Goal: Find specific page/section: Find specific page/section

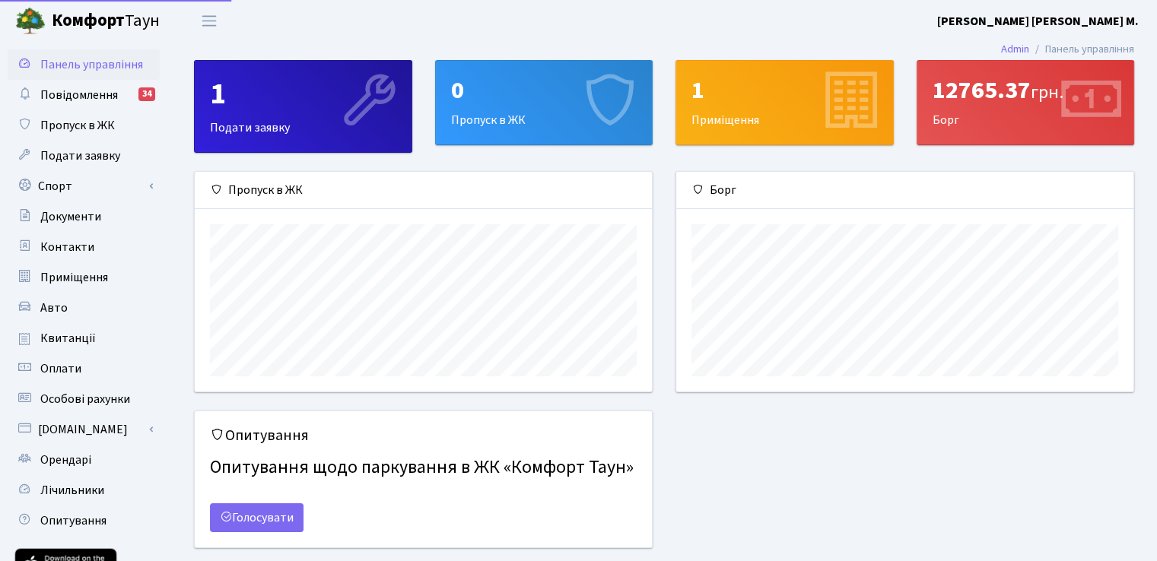
scroll to position [219, 456]
click at [79, 95] on span "Повідомлення" at bounding box center [79, 95] width 78 height 17
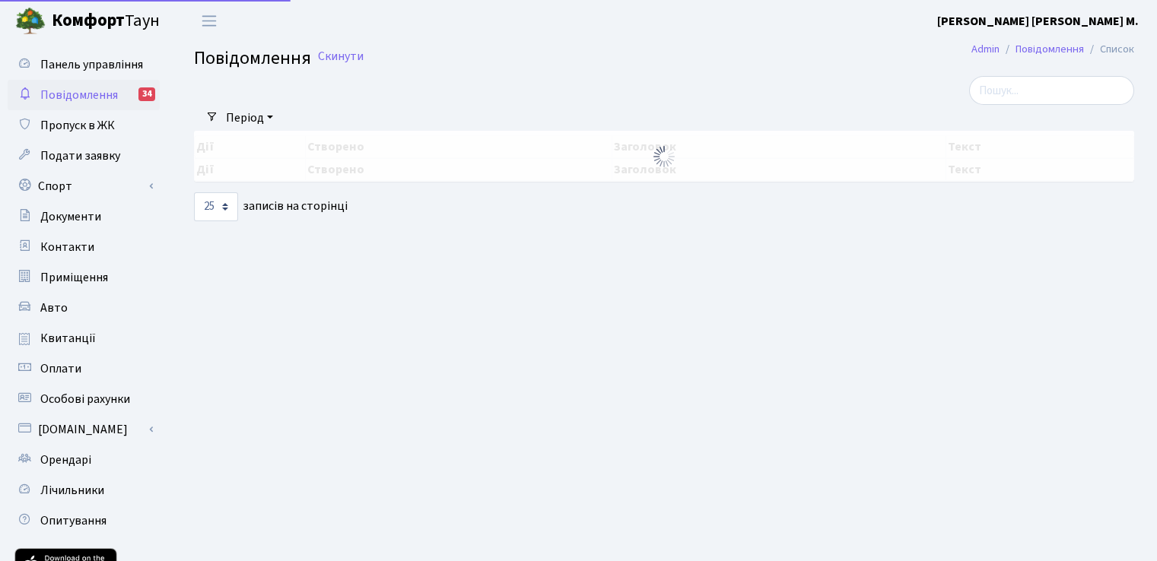
select select "25"
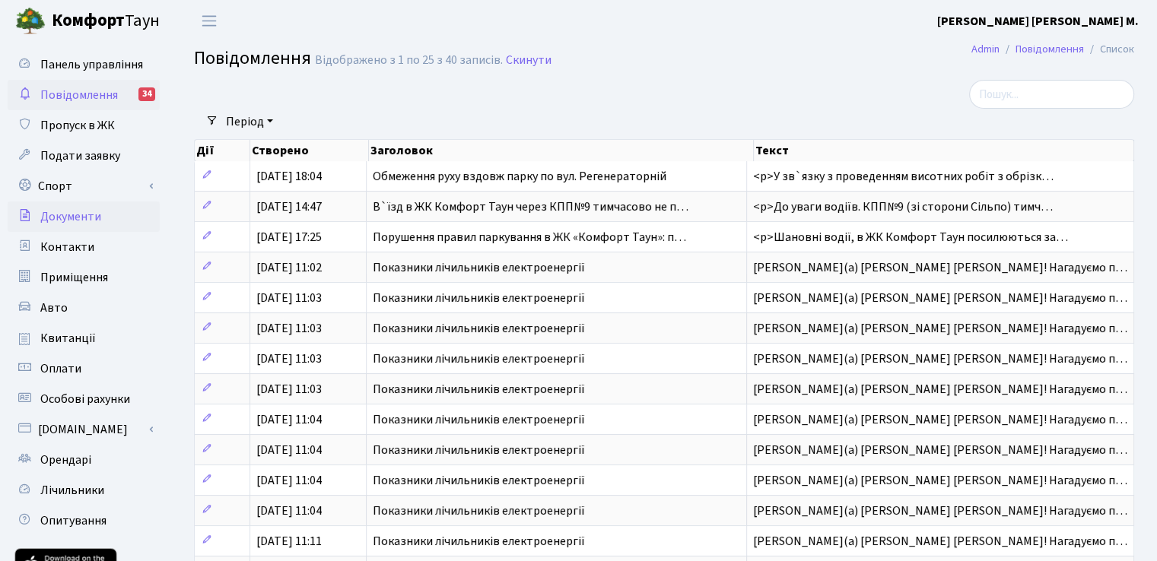
click at [93, 227] on link "Документи" at bounding box center [84, 217] width 152 height 30
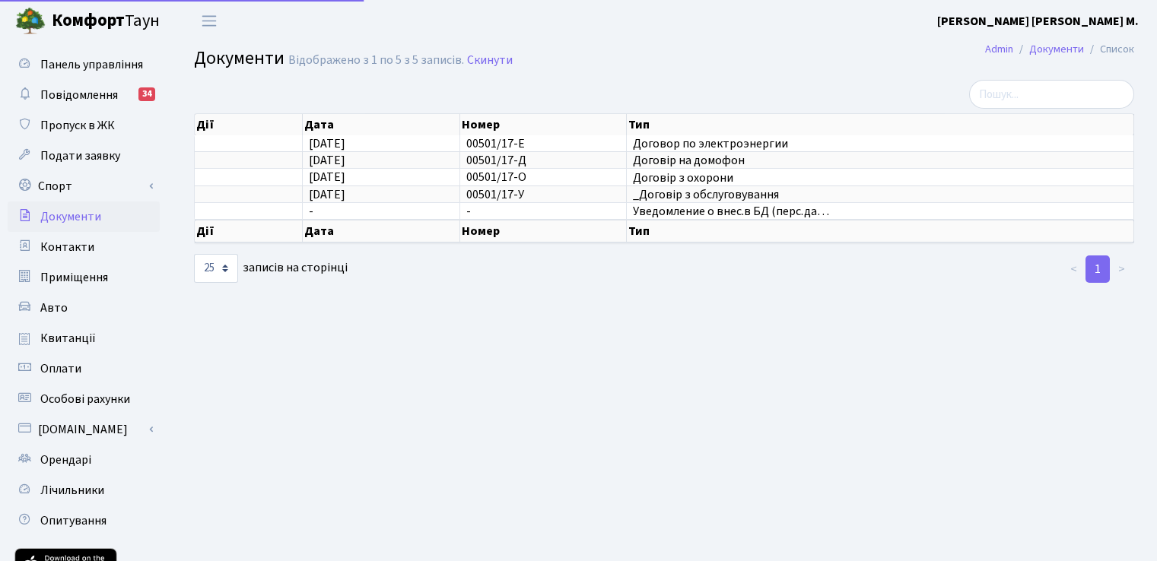
select select "25"
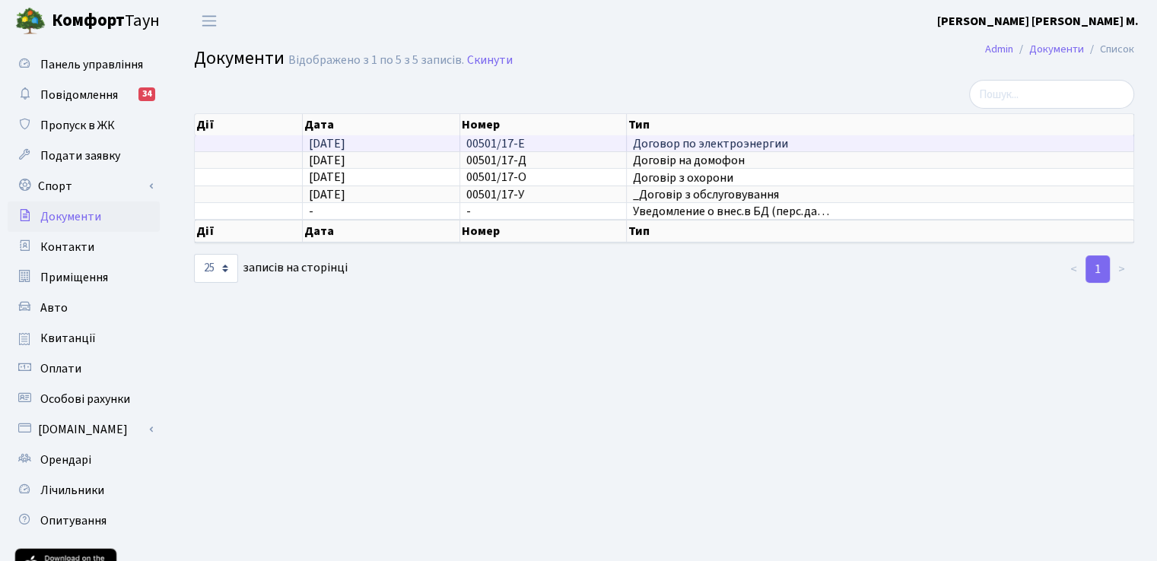
click at [345, 141] on span "26.06.2019" at bounding box center [327, 143] width 37 height 17
click at [719, 142] on span "Договор по электроэнергии" at bounding box center [880, 144] width 494 height 12
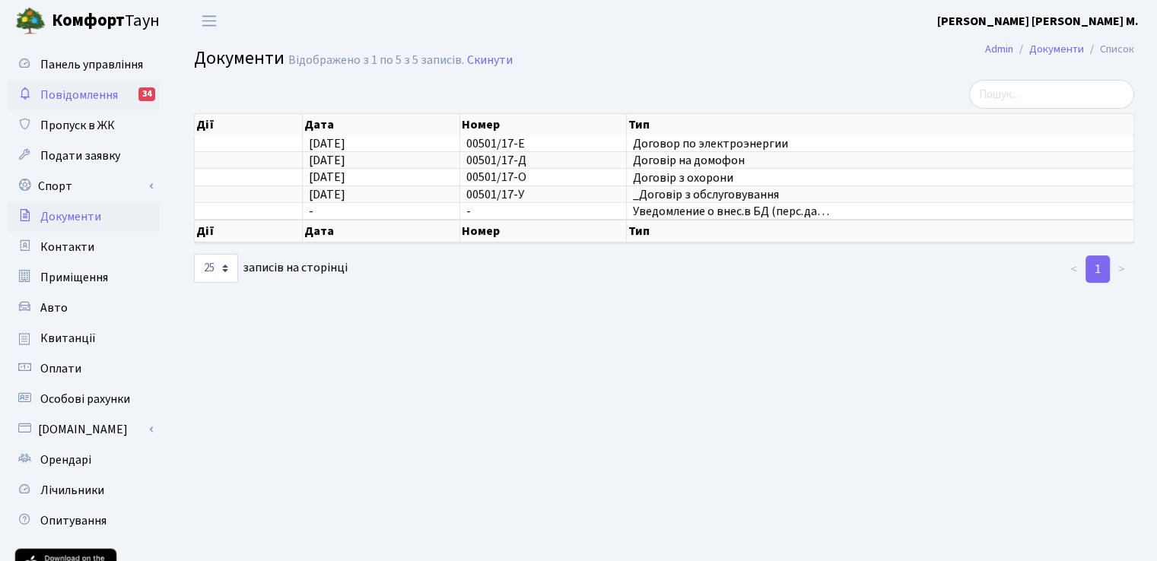
click at [58, 89] on span "Повідомлення" at bounding box center [79, 95] width 78 height 17
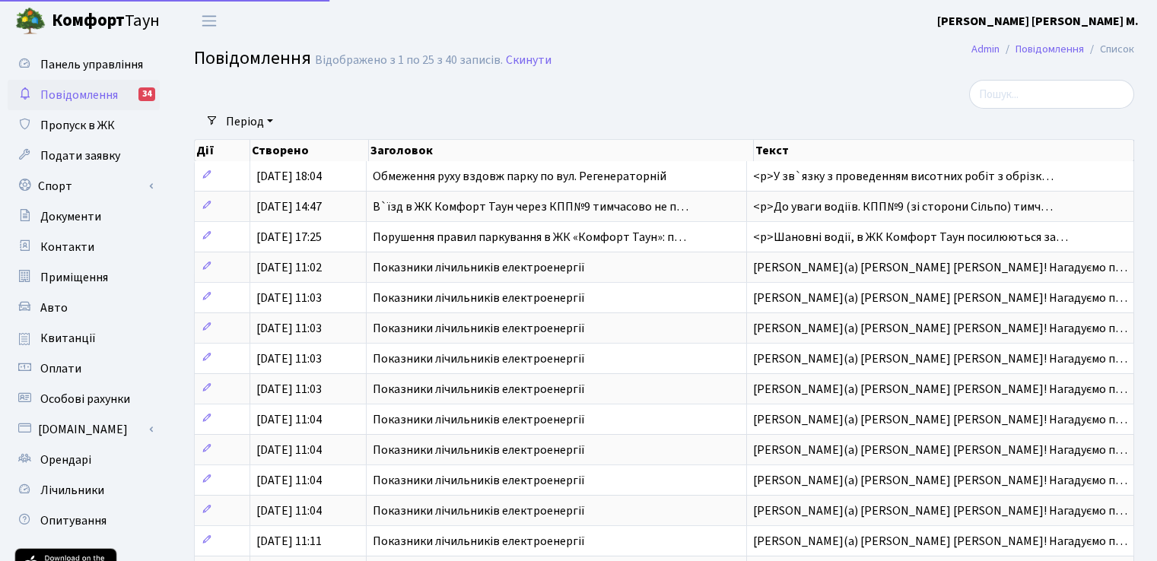
select select "25"
click at [75, 341] on span "Квитанції" at bounding box center [68, 338] width 56 height 17
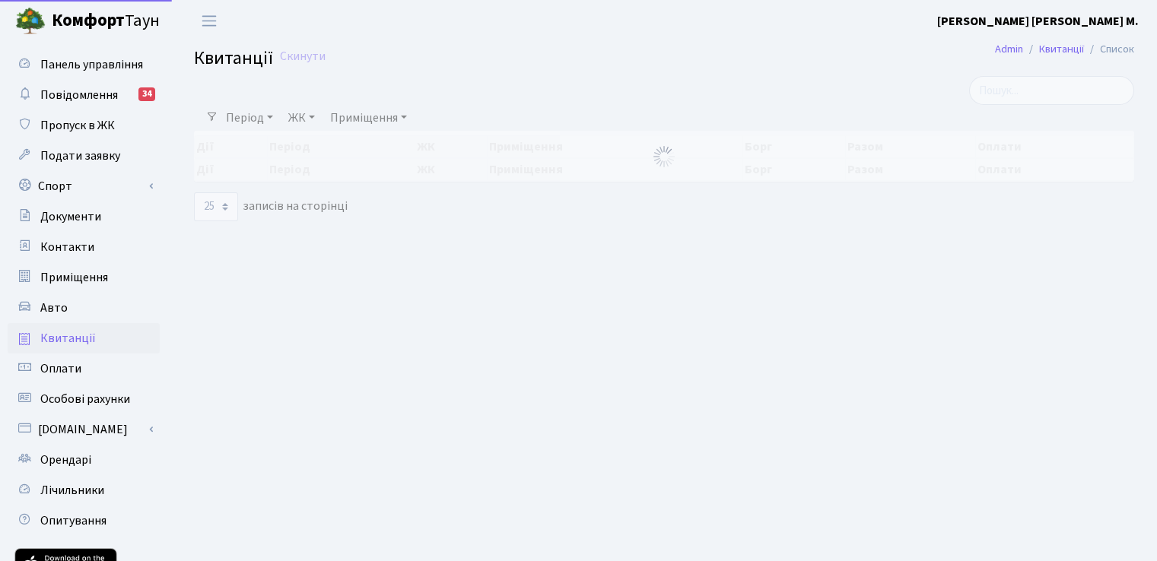
select select "25"
